Goal: Task Accomplishment & Management: Complete application form

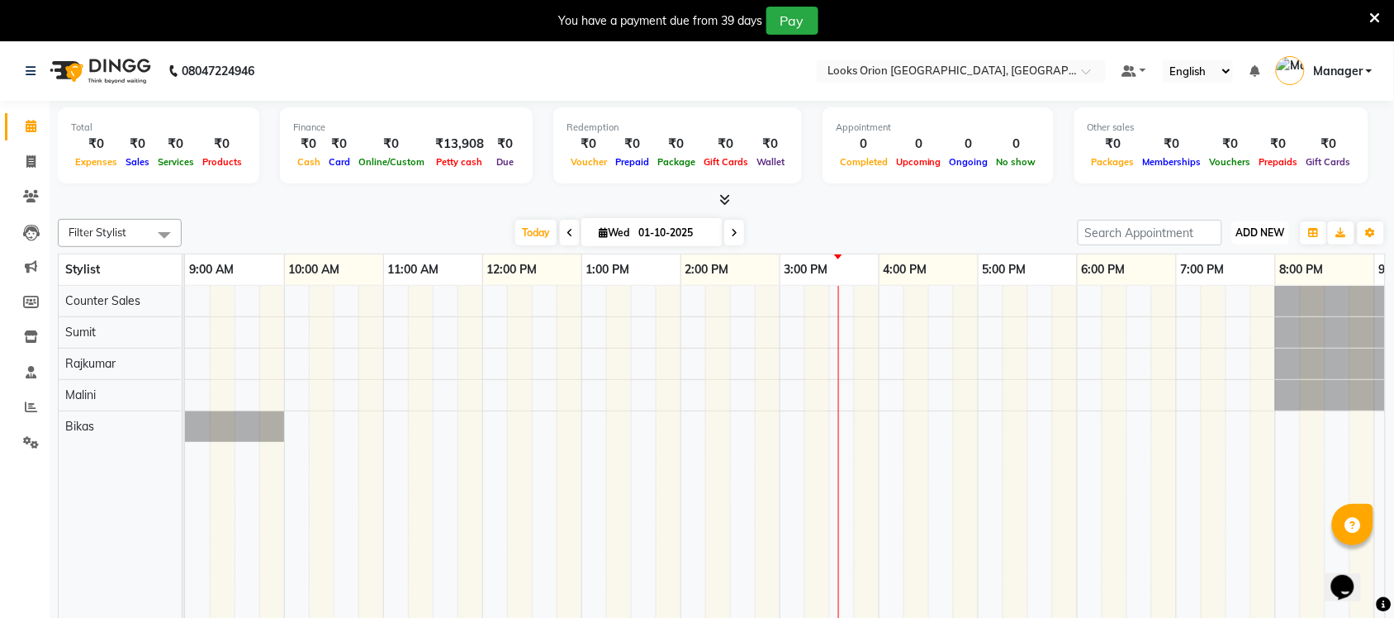
click at [1269, 227] on span "ADD NEW" at bounding box center [1260, 232] width 49 height 12
click at [1224, 306] on link "Add Expense" at bounding box center [1224, 306] width 130 height 21
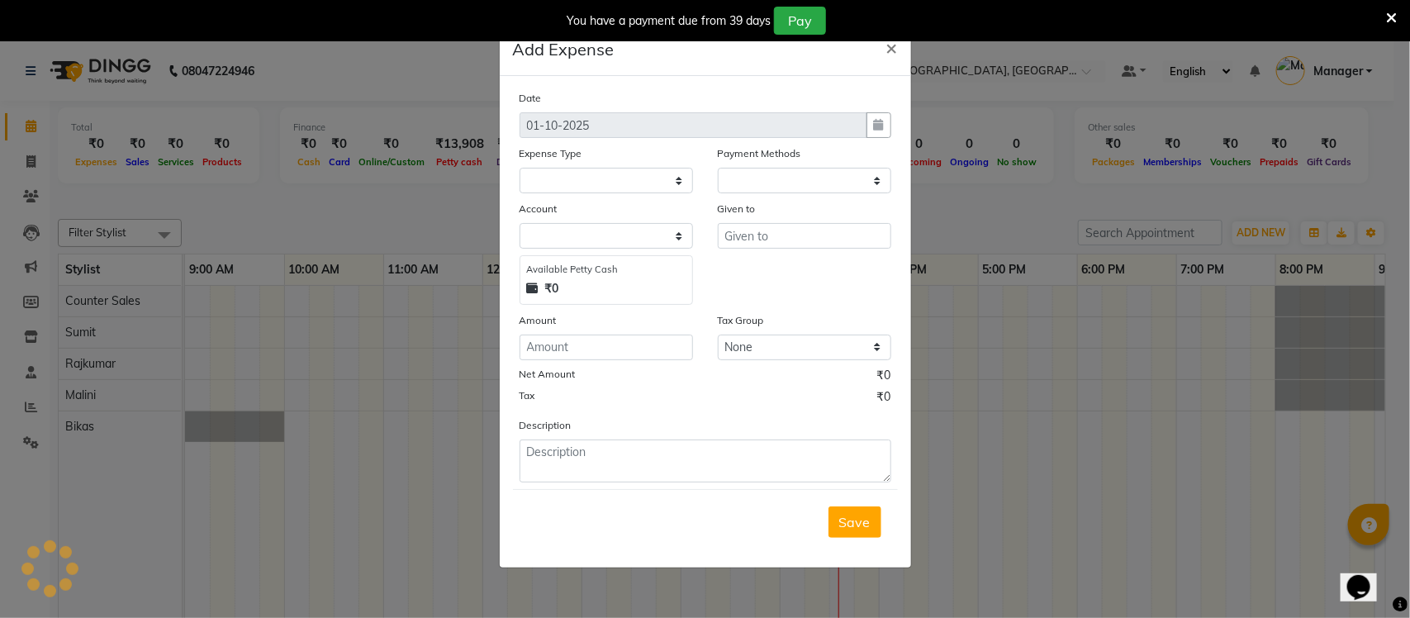
select select "1"
select select "8123"
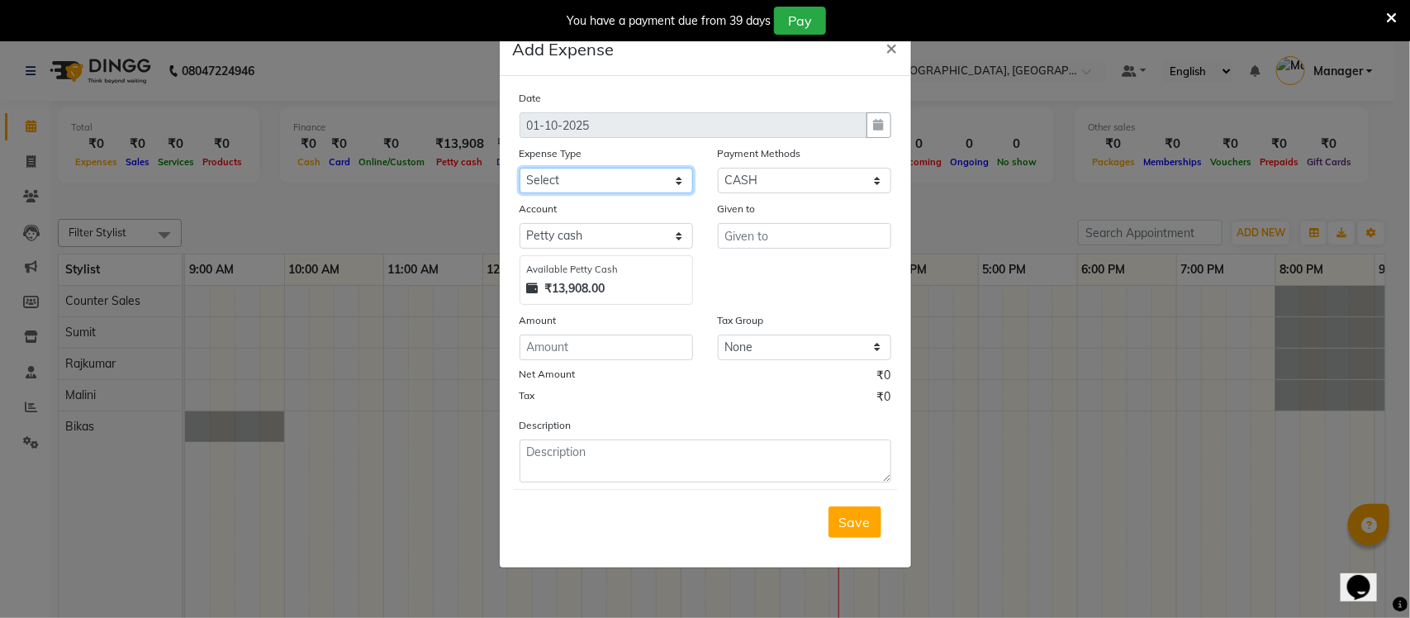
click at [673, 179] on select "Select Accommodation Aesthetics Bank Deposit BLINKIT Cash Handover Client Refun…" at bounding box center [605, 181] width 173 height 26
select select "23704"
click at [519, 168] on select "Select Accommodation Aesthetics Bank Deposit BLINKIT Cash Handover Client Refun…" at bounding box center [605, 181] width 173 height 26
click at [772, 232] on input "text" at bounding box center [804, 236] width 173 height 26
click at [593, 351] on input "number" at bounding box center [605, 347] width 173 height 26
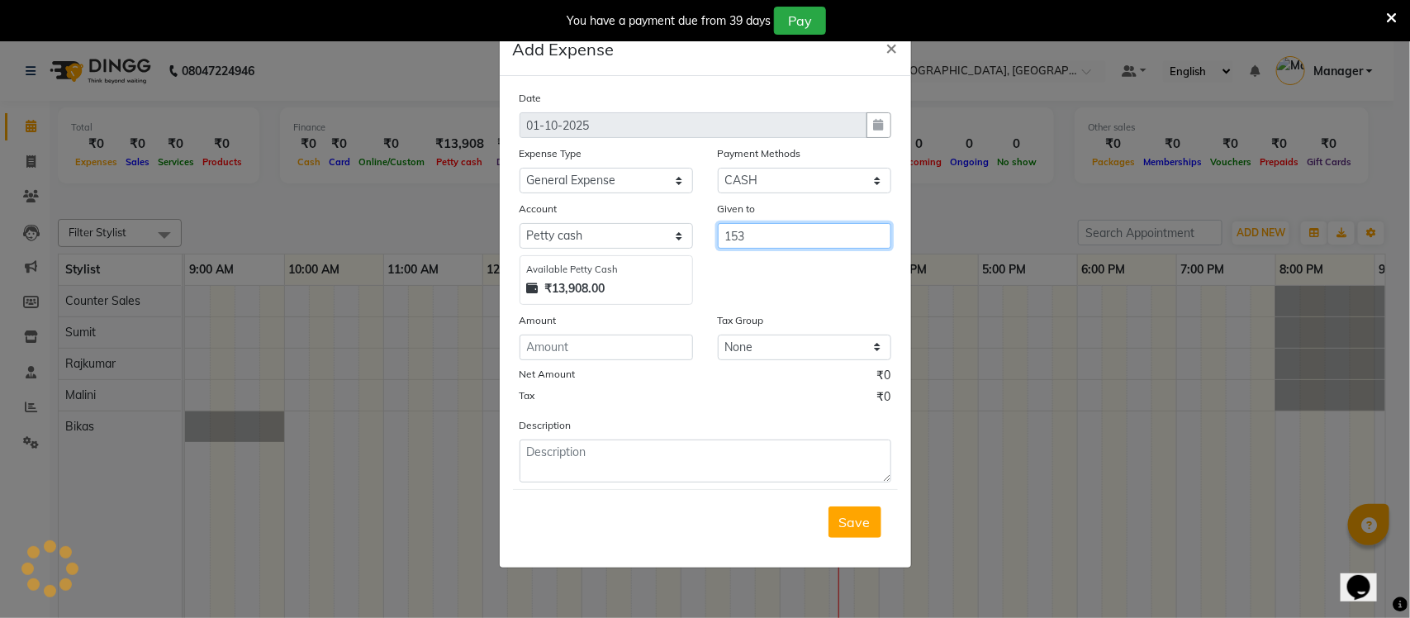
click at [816, 235] on input "153" at bounding box center [804, 236] width 173 height 26
type input "1"
type input "Lakshmi"
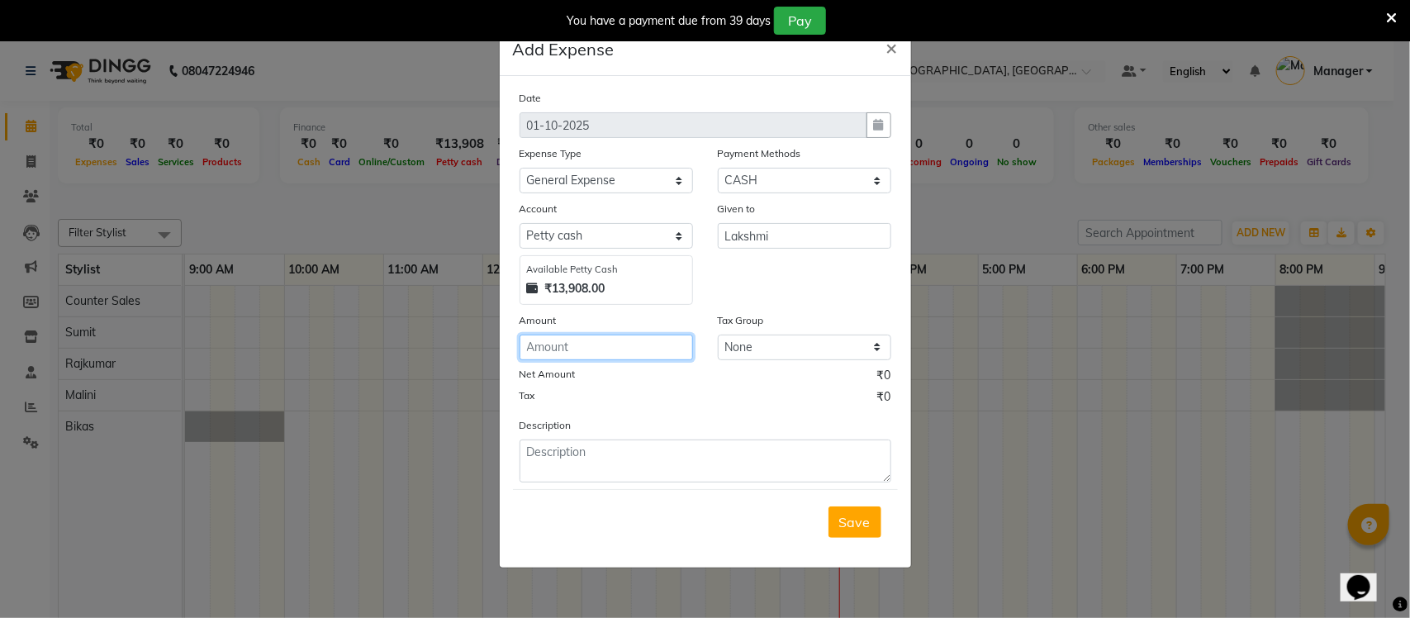
click at [547, 345] on input "number" at bounding box center [605, 347] width 173 height 26
type input "153"
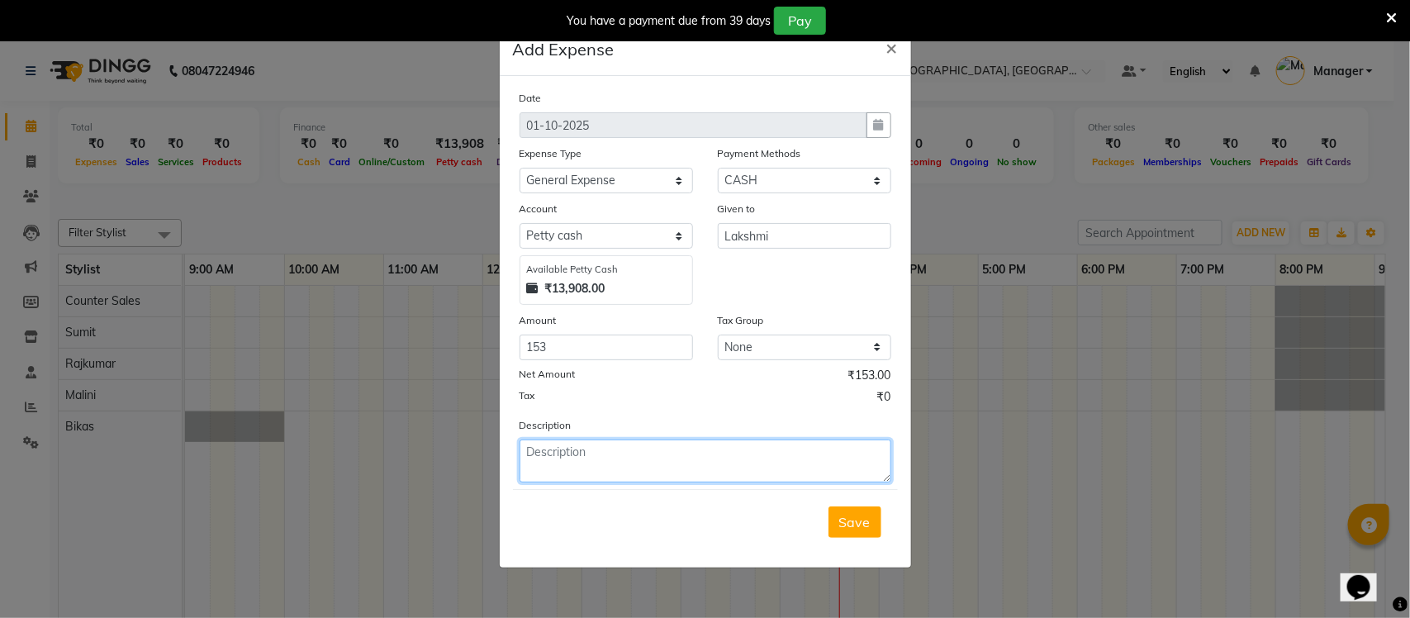
click at [624, 456] on textarea at bounding box center [705, 460] width 372 height 43
click at [584, 450] on textarea "Handwash Milk" at bounding box center [705, 460] width 372 height 43
click at [624, 455] on textarea "Handwash, Milk" at bounding box center [705, 460] width 372 height 43
type textarea "Handwash, Milk"
click at [847, 518] on span "Save" at bounding box center [854, 522] width 31 height 17
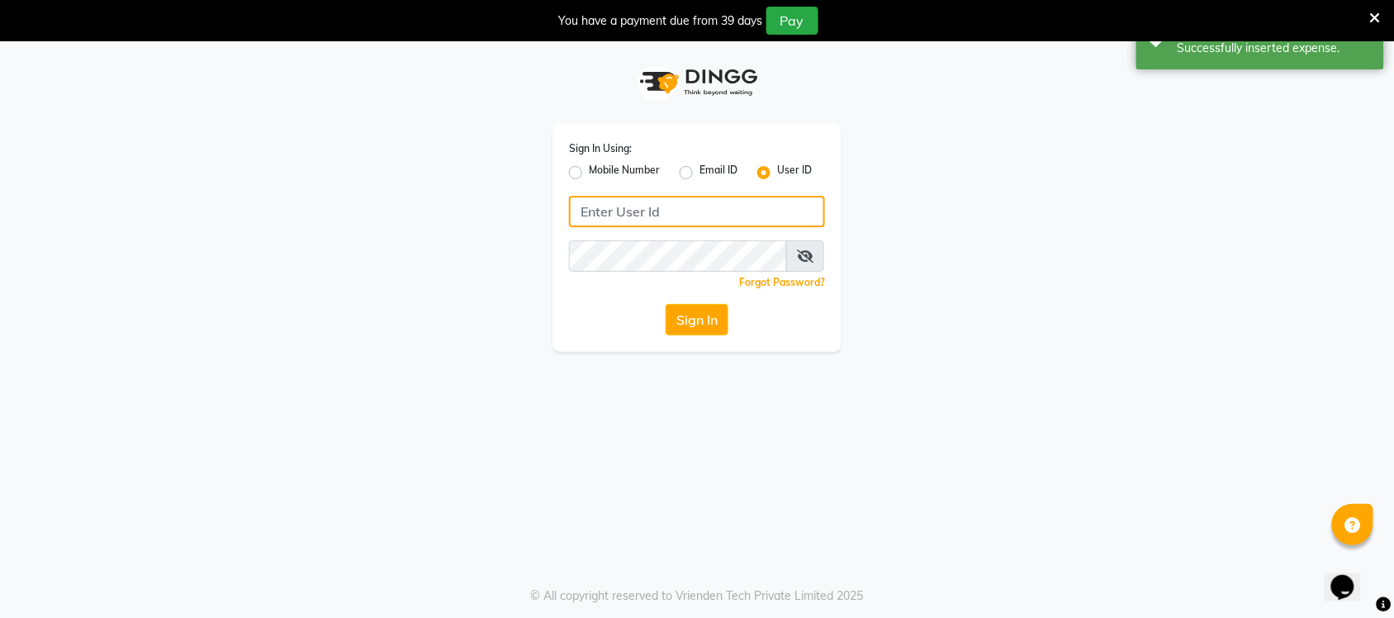
type input "e3904-01"
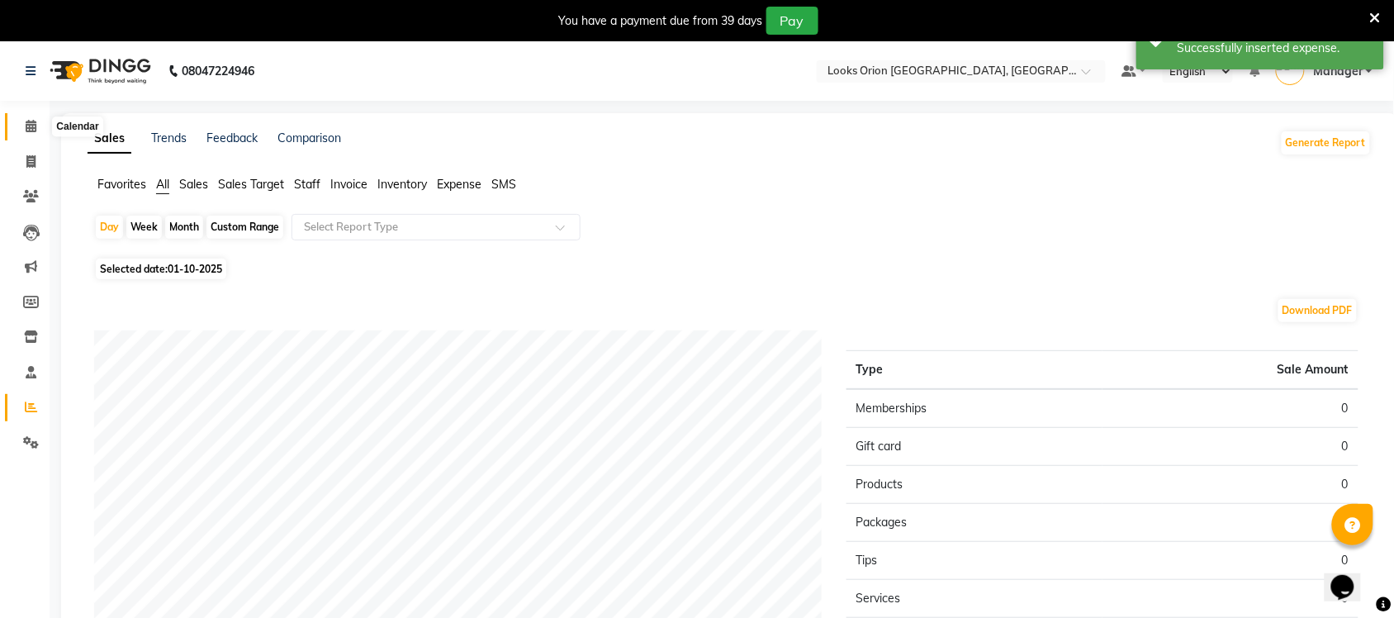
drag, startPoint x: 26, startPoint y: 121, endPoint x: 38, endPoint y: 116, distance: 13.3
click at [26, 121] on icon at bounding box center [31, 126] width 11 height 12
